Goal: Task Accomplishment & Management: Manage account settings

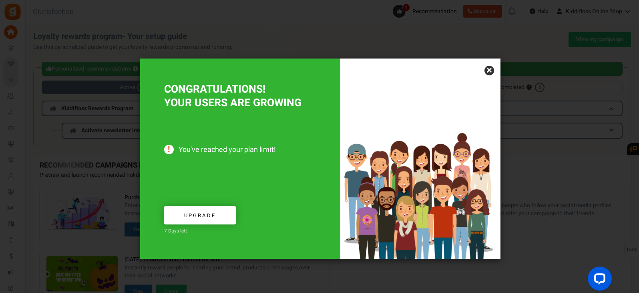
scroll to position [15, 0]
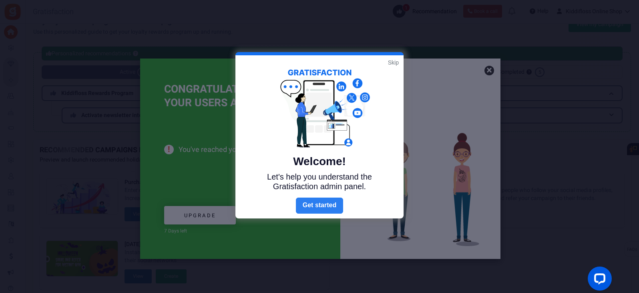
click at [319, 207] on link "Next" at bounding box center [319, 205] width 47 height 16
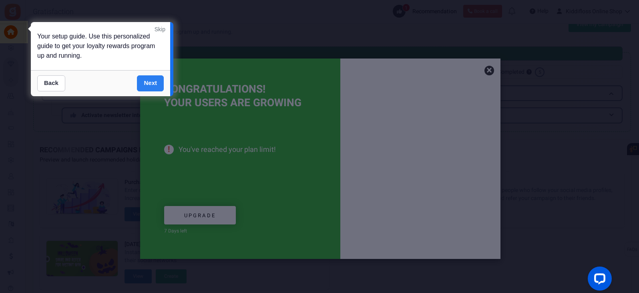
click at [152, 80] on link "Next" at bounding box center [150, 83] width 27 height 16
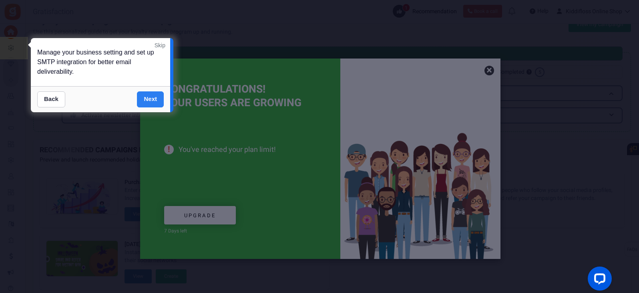
click at [149, 100] on link "Next" at bounding box center [150, 99] width 27 height 16
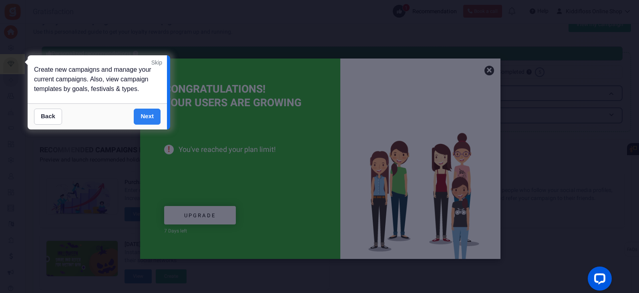
click at [147, 117] on link "Next" at bounding box center [147, 117] width 27 height 16
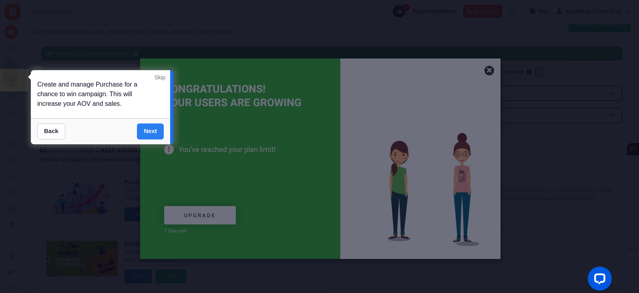
click at [151, 128] on link "Next" at bounding box center [150, 131] width 27 height 16
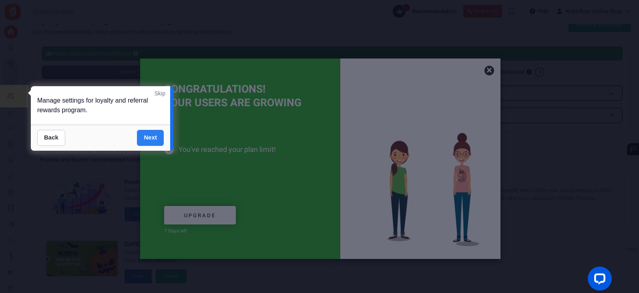
click at [151, 142] on link "Next" at bounding box center [150, 138] width 27 height 16
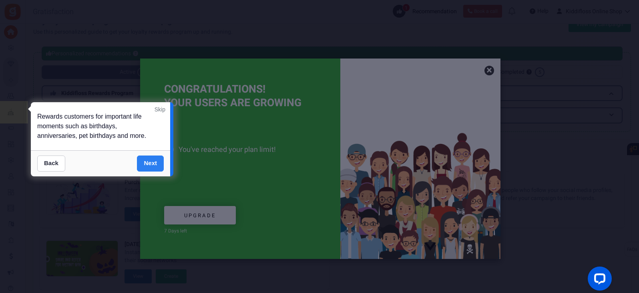
click at [151, 162] on link "Next" at bounding box center [150, 163] width 27 height 16
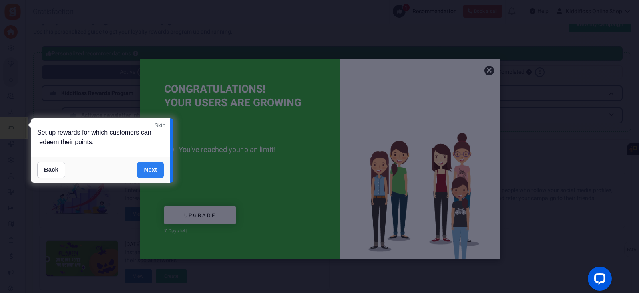
click at [152, 168] on link "Next" at bounding box center [150, 170] width 27 height 16
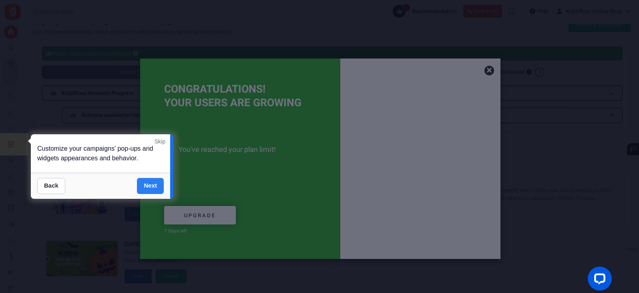
click at [154, 188] on link "Next" at bounding box center [150, 186] width 27 height 16
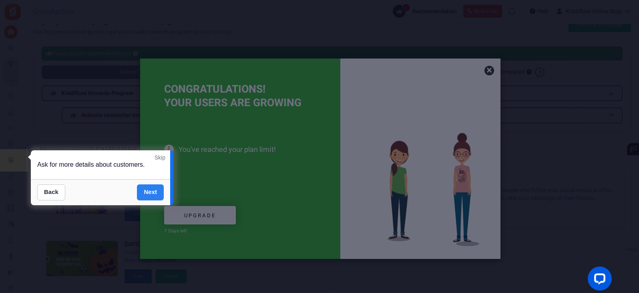
click at [151, 194] on link "Next" at bounding box center [150, 192] width 27 height 16
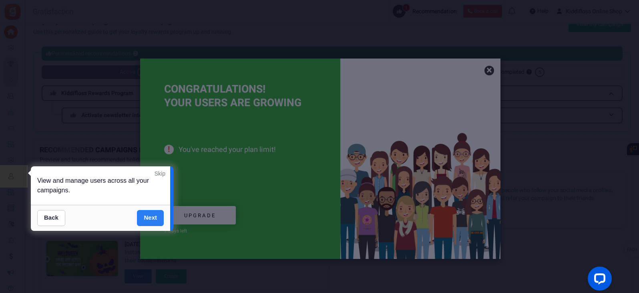
click at [152, 219] on link "Next" at bounding box center [150, 218] width 27 height 16
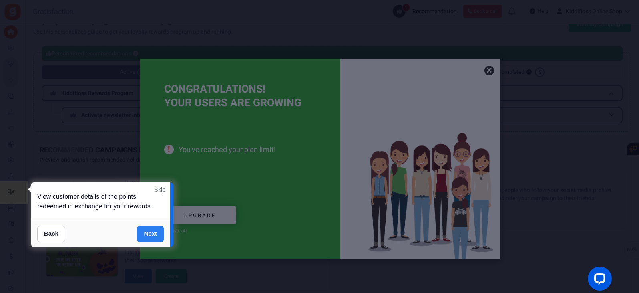
click at [151, 236] on link "Next" at bounding box center [150, 234] width 27 height 16
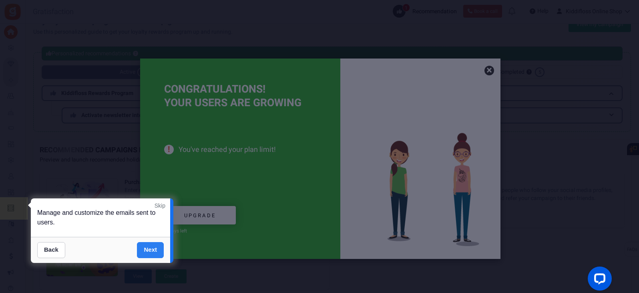
click at [151, 248] on link "Next" at bounding box center [150, 250] width 27 height 16
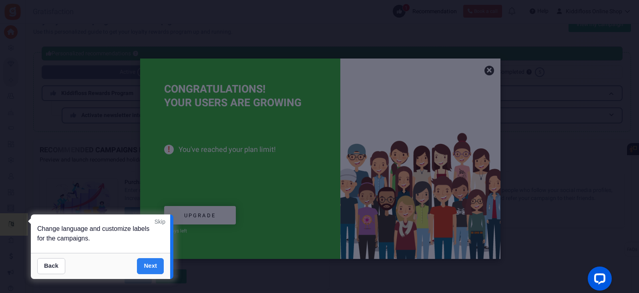
click at [148, 270] on link "Next" at bounding box center [150, 266] width 27 height 16
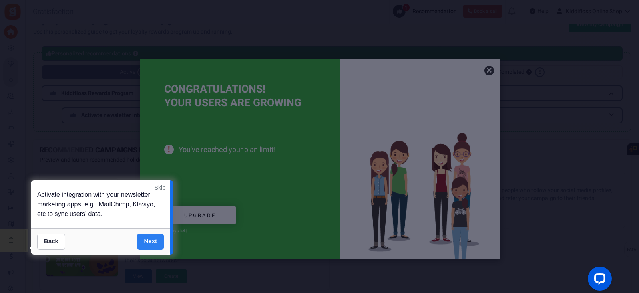
click at [157, 238] on link "Next" at bounding box center [150, 241] width 27 height 16
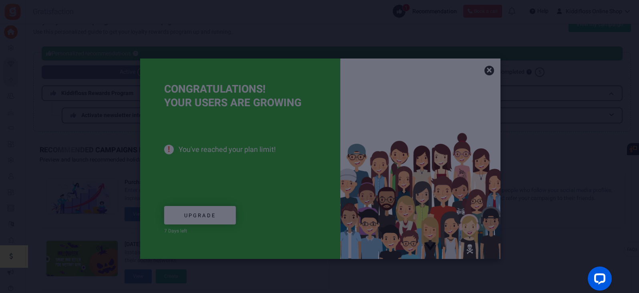
scroll to position [58, 0]
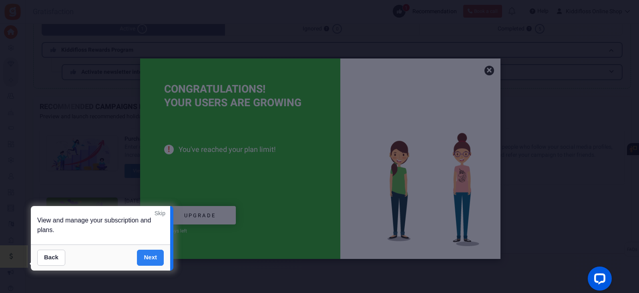
click at [149, 261] on link "Next" at bounding box center [150, 257] width 27 height 16
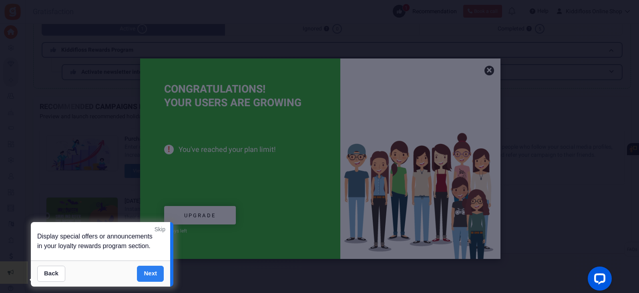
click at [155, 275] on link "Next" at bounding box center [150, 274] width 27 height 16
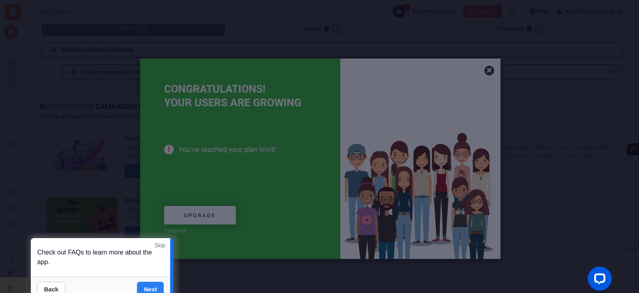
click at [148, 287] on link "Next" at bounding box center [150, 290] width 27 height 16
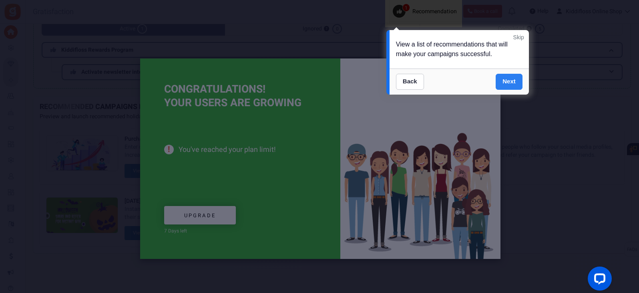
click at [513, 79] on link "Next" at bounding box center [509, 82] width 27 height 16
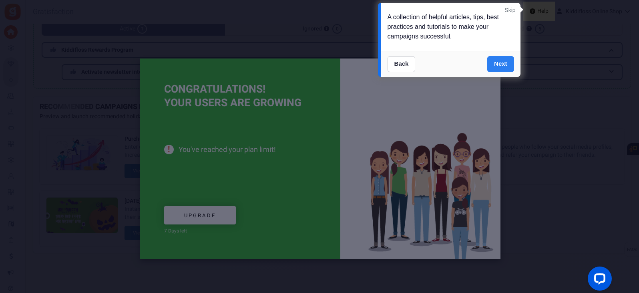
click at [503, 63] on link "Next" at bounding box center [500, 64] width 27 height 16
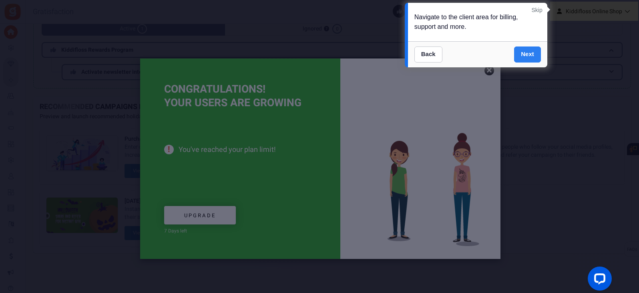
click at [534, 52] on link "Next" at bounding box center [527, 54] width 27 height 16
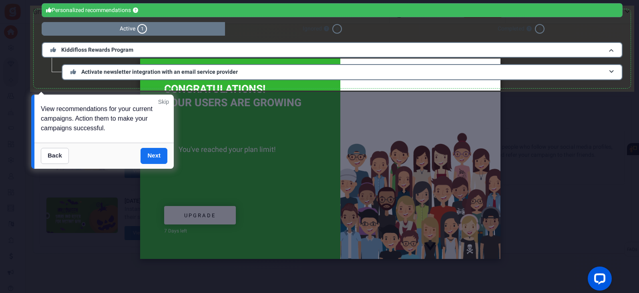
click at [161, 102] on link "Skip" at bounding box center [163, 102] width 11 height 8
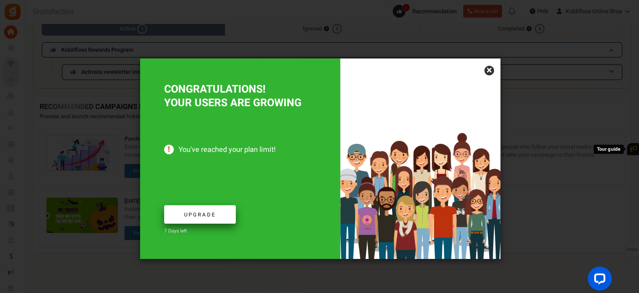
click at [186, 215] on span "Upgrade" at bounding box center [200, 215] width 32 height 8
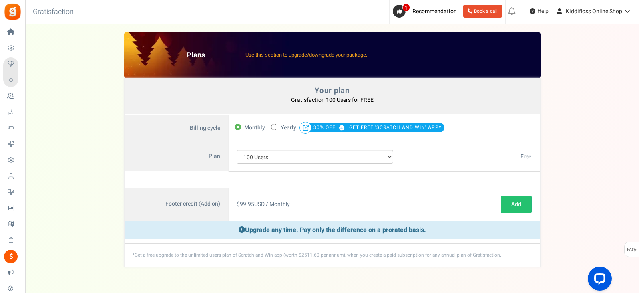
click at [274, 126] on icon at bounding box center [274, 127] width 2 height 2
click at [274, 126] on input "50% OFF Limited time offer! Yearly 30% OFF GET FREE 'SCRATCH AND WIN' APP*" at bounding box center [273, 126] width 5 height 5
radio input "true"
click at [400, 12] on icon at bounding box center [399, 11] width 5 height 5
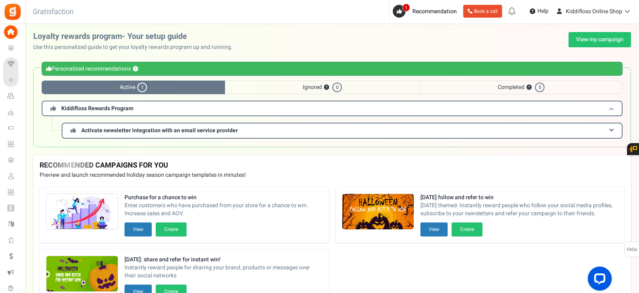
click at [612, 106] on span at bounding box center [611, 108] width 5 height 6
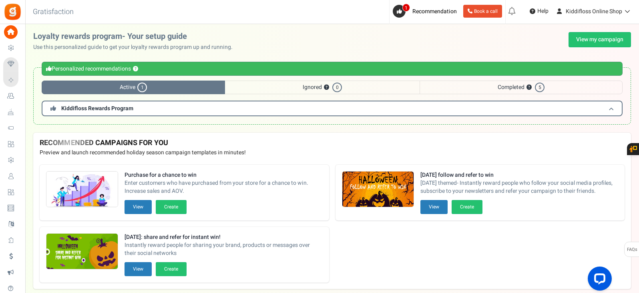
click at [612, 106] on span at bounding box center [611, 108] width 5 height 6
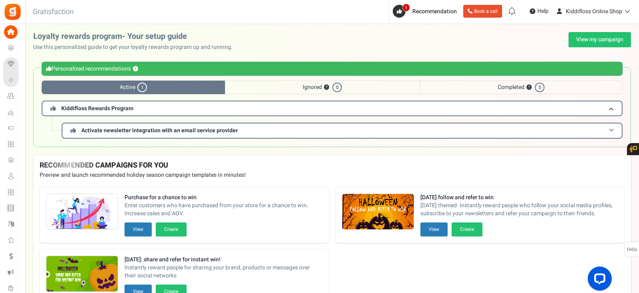
click at [615, 128] on h3 "Activate newsletter integration with an email service provider" at bounding box center [342, 131] width 561 height 16
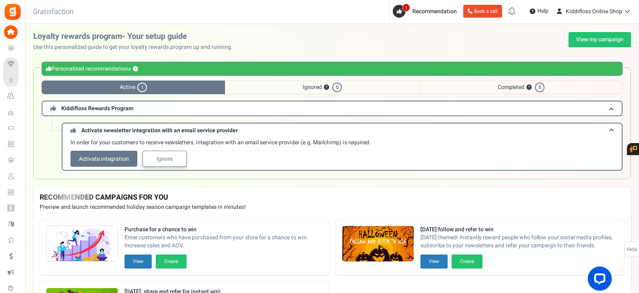
click at [161, 155] on link "Ignore" at bounding box center [165, 159] width 44 height 16
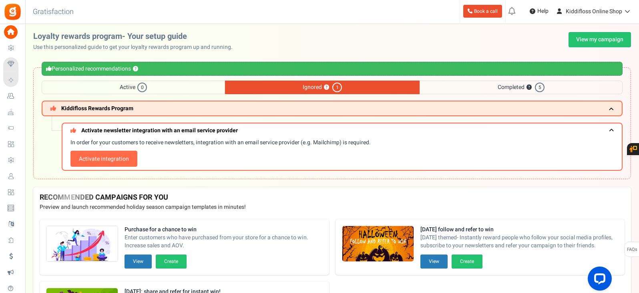
click at [512, 86] on span "Completed ? 5" at bounding box center [521, 87] width 203 height 14
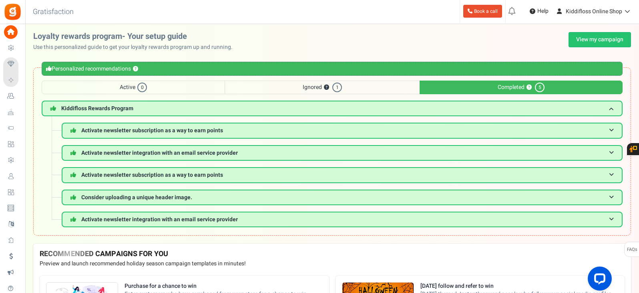
click at [308, 87] on span "Ignored ? 1" at bounding box center [322, 87] width 195 height 14
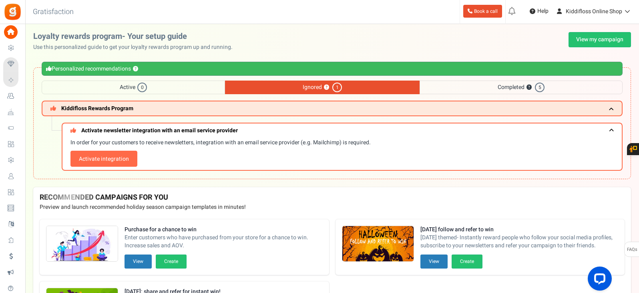
click at [117, 87] on span "Active 0" at bounding box center [133, 87] width 183 height 14
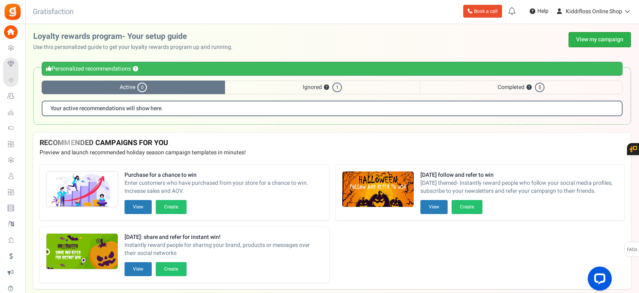
click at [614, 38] on link "View my campaign" at bounding box center [600, 39] width 62 height 15
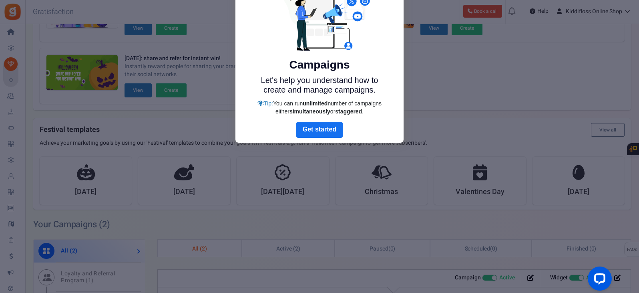
scroll to position [14, 0]
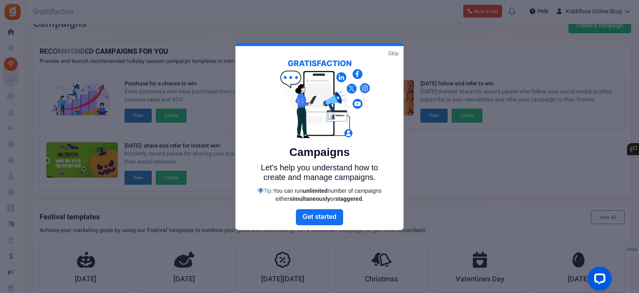
click at [394, 54] on link "Skip" at bounding box center [393, 53] width 11 height 8
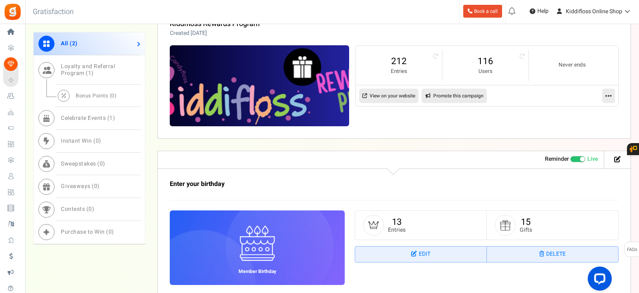
scroll to position [309, 0]
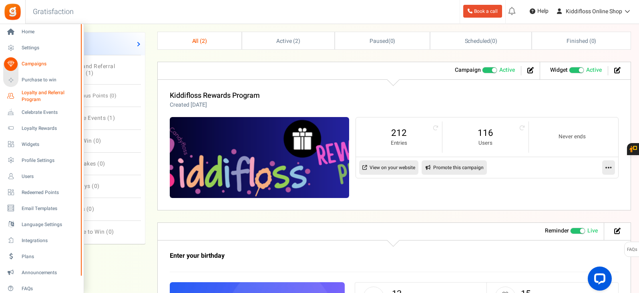
click at [12, 92] on icon at bounding box center [11, 96] width 14 height 14
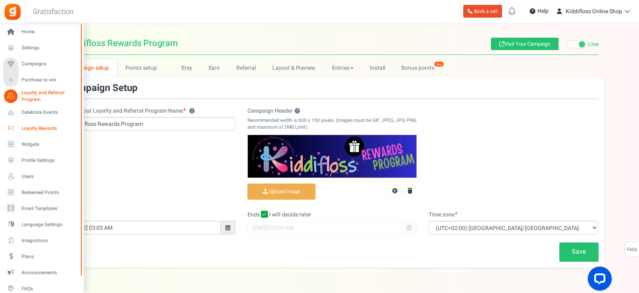
click at [13, 125] on icon at bounding box center [11, 128] width 14 height 14
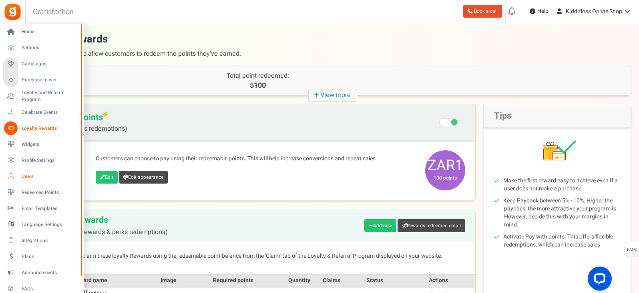
click at [26, 175] on span "Users" at bounding box center [50, 176] width 56 height 7
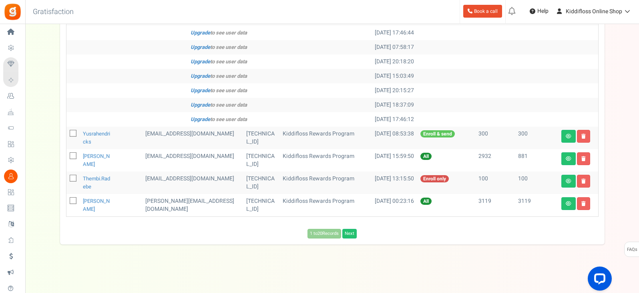
scroll to position [424, 0]
click at [570, 205] on icon at bounding box center [569, 203] width 6 height 5
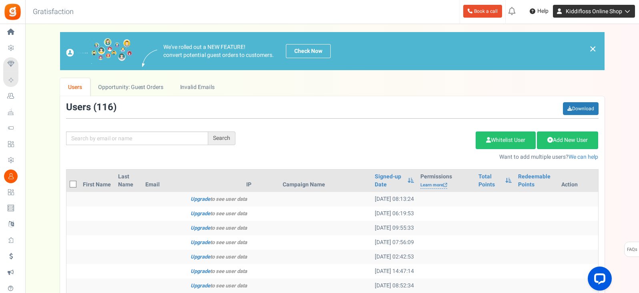
click at [629, 11] on icon at bounding box center [626, 11] width 8 height 6
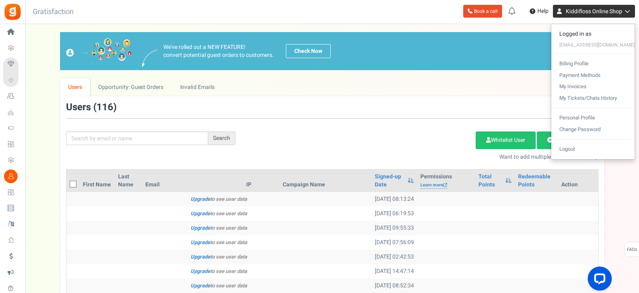
click at [629, 11] on icon at bounding box center [626, 11] width 8 height 6
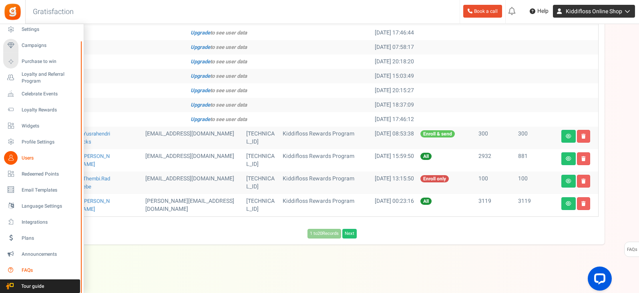
scroll to position [360, 0]
click at [31, 239] on span "Plans" at bounding box center [50, 238] width 56 height 7
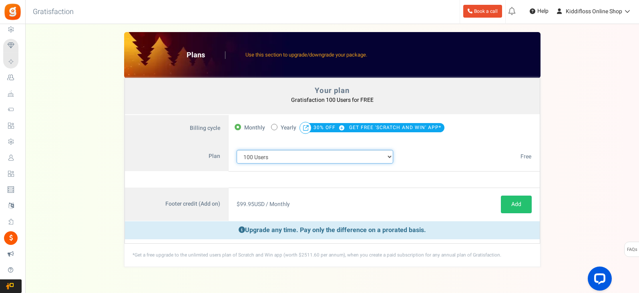
click at [390, 156] on select "100 Users 200 Users 500 Users 1000 Users 2000 Users 3000 Users 4000 Users 5000 …" at bounding box center [315, 157] width 157 height 14
click at [237, 150] on select "100 Users 200 Users 500 Users 1000 Users 2000 Users 3000 Users 4000 Users 5000 …" at bounding box center [315, 157] width 157 height 14
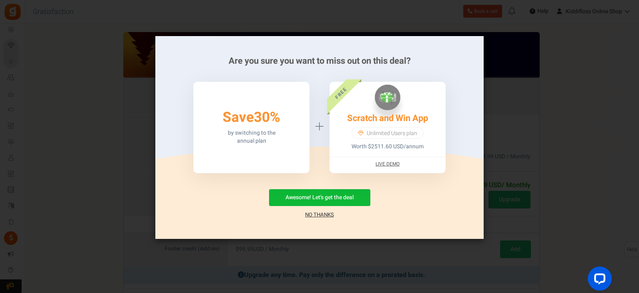
click at [315, 217] on link "No Thanks" at bounding box center [319, 215] width 29 height 8
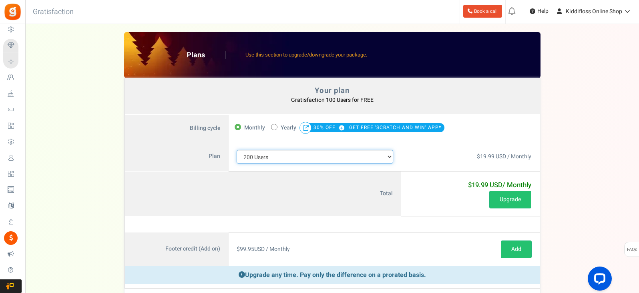
click at [386, 157] on select "100 Users 200 Users 500 Users 1000 Users 2000 Users 3000 Users 4000 Users 5000 …" at bounding box center [315, 157] width 157 height 14
select select "710"
click at [237, 150] on select "100 Users 200 Users 500 Users 1000 Users 2000 Users 3000 Users 4000 Users 5000 …" at bounding box center [315, 157] width 157 height 14
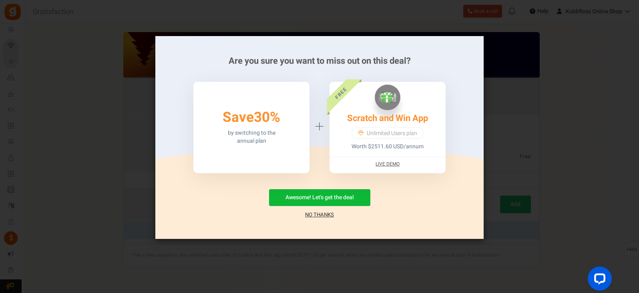
click at [384, 164] on link "Live Demo" at bounding box center [388, 164] width 24 height 7
click at [326, 215] on link "No Thanks" at bounding box center [319, 215] width 29 height 8
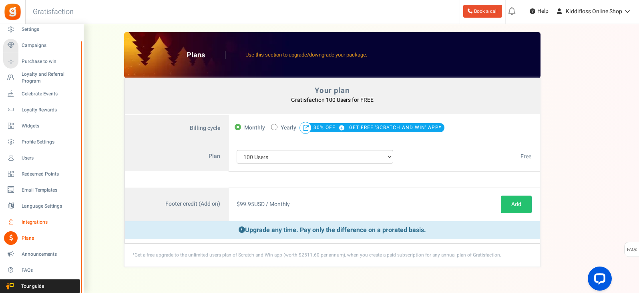
click at [24, 221] on span "Integrations" at bounding box center [50, 222] width 56 height 7
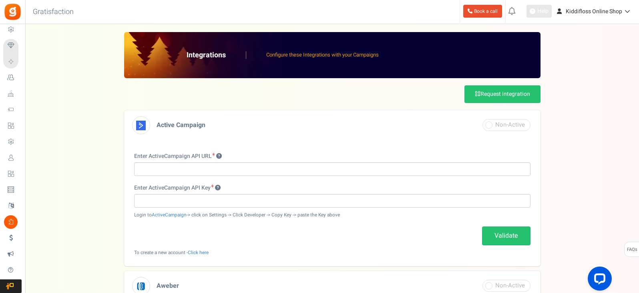
click at [539, 12] on span "Help" at bounding box center [541, 11] width 13 height 8
